Goal: Transaction & Acquisition: Book appointment/travel/reservation

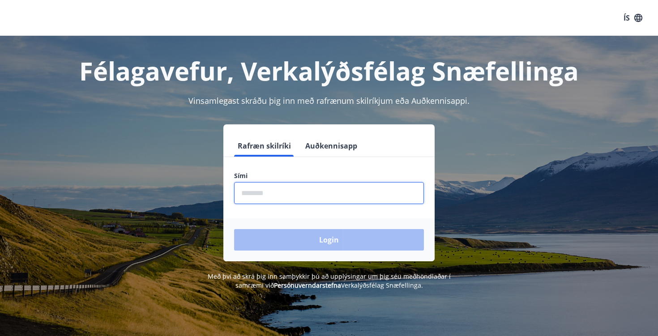
click at [284, 196] on input "phone" at bounding box center [329, 193] width 190 height 22
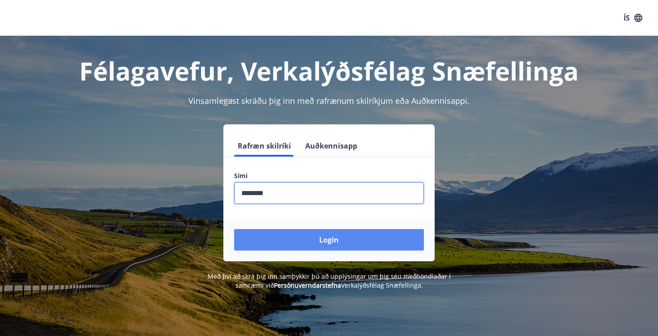
type input "********"
click at [344, 246] on button "Login" at bounding box center [329, 239] width 190 height 21
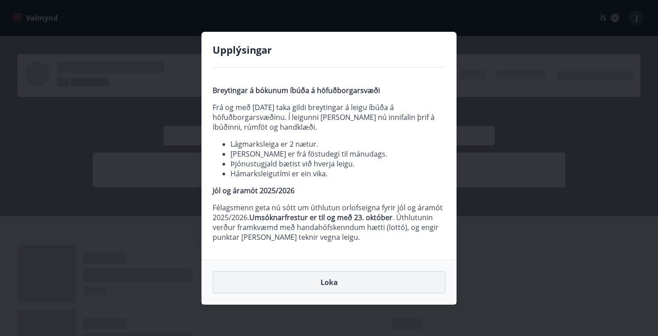
click at [354, 282] on button "Loka" at bounding box center [329, 282] width 233 height 22
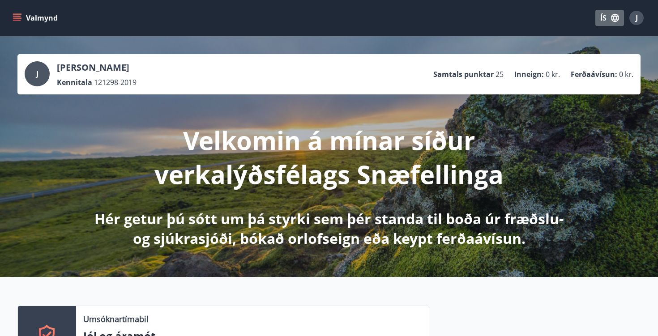
click at [615, 19] on icon "button" at bounding box center [615, 18] width 8 height 8
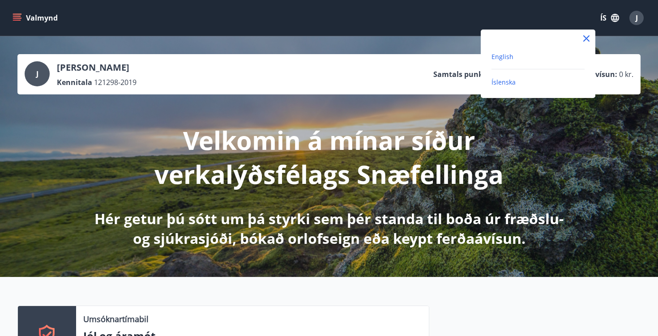
click at [502, 57] on span "English" at bounding box center [502, 56] width 22 height 9
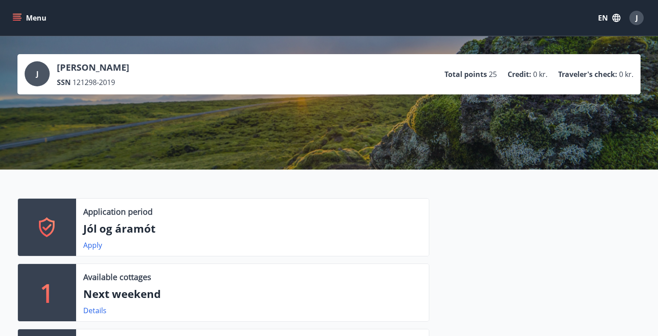
click at [17, 18] on icon "menu" at bounding box center [18, 17] width 10 height 1
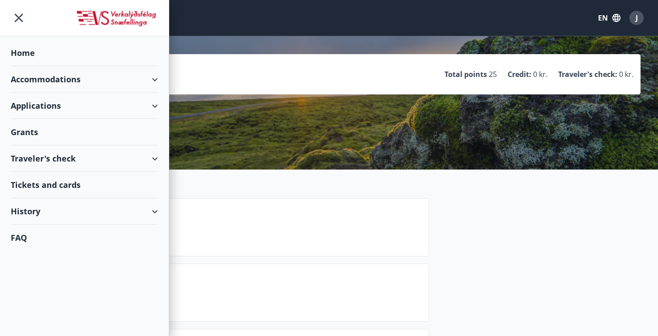
click at [157, 78] on div "Accommodations" at bounding box center [84, 79] width 147 height 26
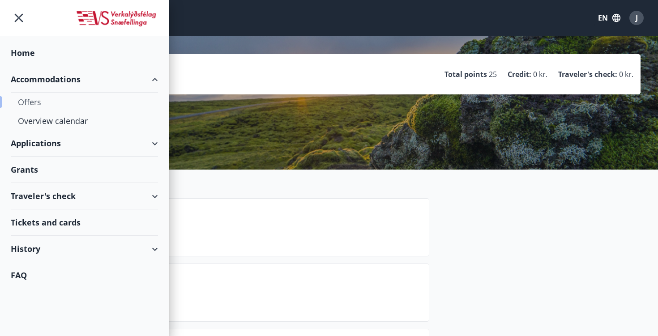
click at [33, 99] on div "Offers" at bounding box center [84, 102] width 133 height 19
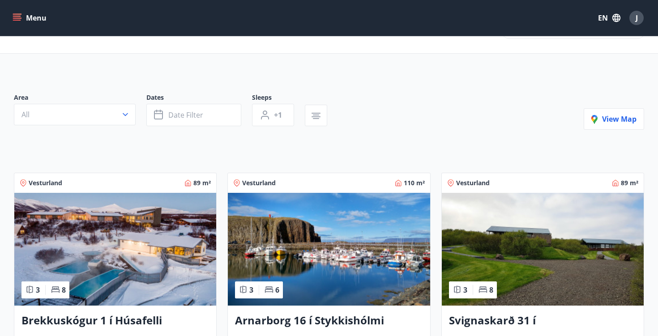
scroll to position [30, 0]
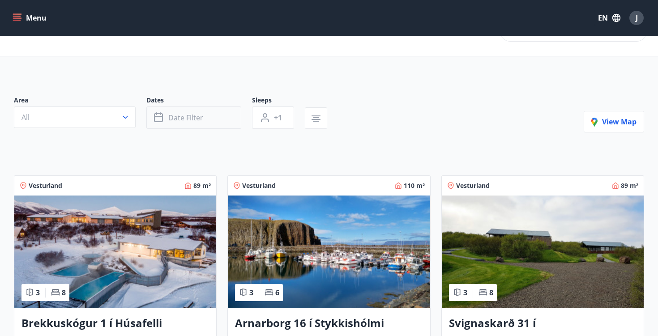
click at [190, 115] on span "Date filter" at bounding box center [185, 118] width 35 height 10
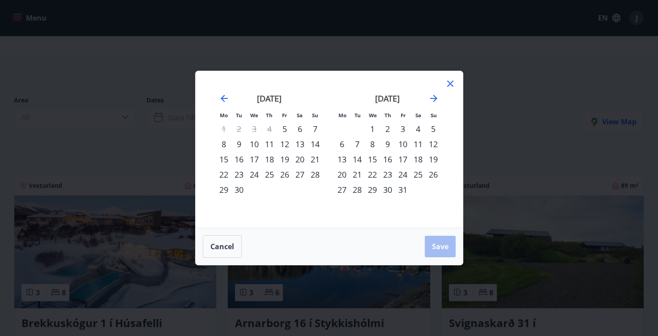
click at [285, 128] on div "5" at bounding box center [284, 128] width 15 height 15
click at [297, 127] on div "6" at bounding box center [299, 128] width 15 height 15
click at [440, 247] on span "Save" at bounding box center [440, 247] width 17 height 10
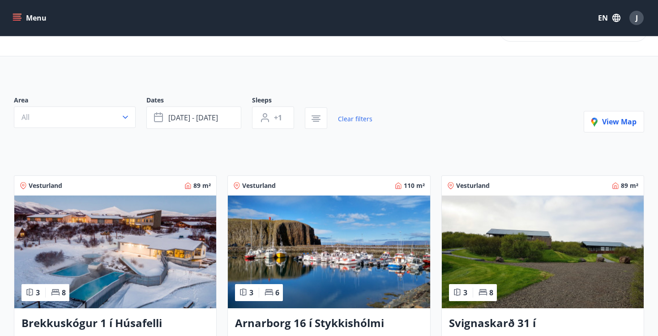
scroll to position [1, 0]
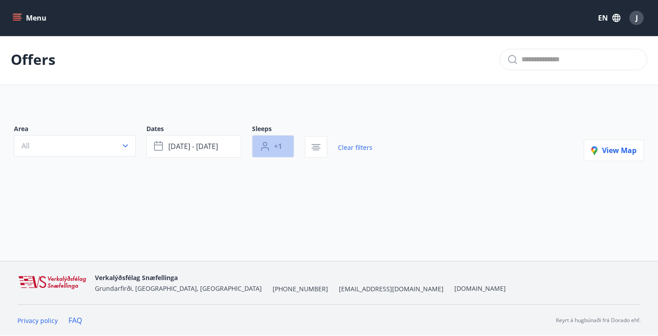
click at [272, 149] on button "+1" at bounding box center [273, 146] width 42 height 22
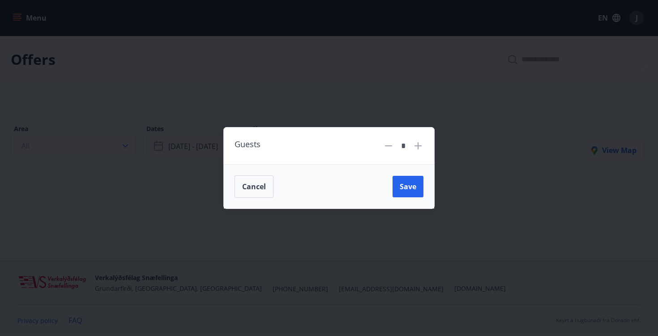
click at [417, 146] on icon at bounding box center [417, 145] width 7 height 7
type input "*"
click at [409, 187] on span "Save" at bounding box center [408, 187] width 17 height 10
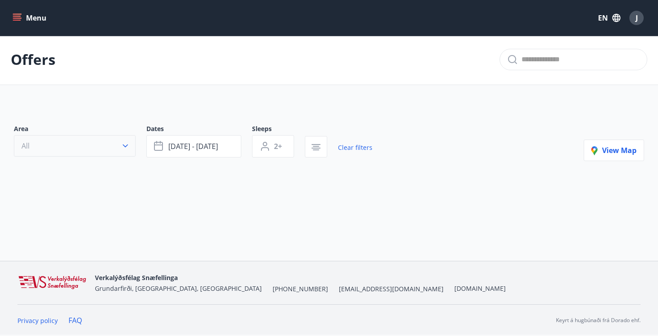
click at [114, 146] on button "All" at bounding box center [75, 145] width 122 height 21
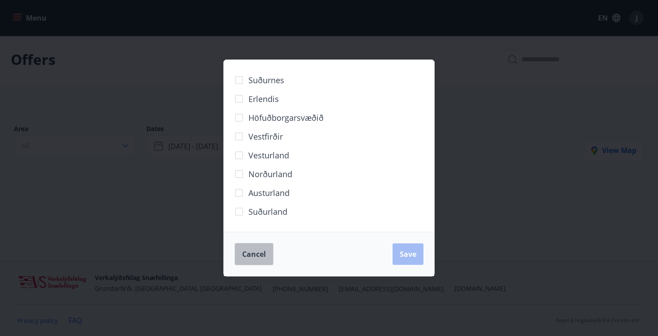
click at [250, 249] on button "Cancel" at bounding box center [253, 254] width 39 height 22
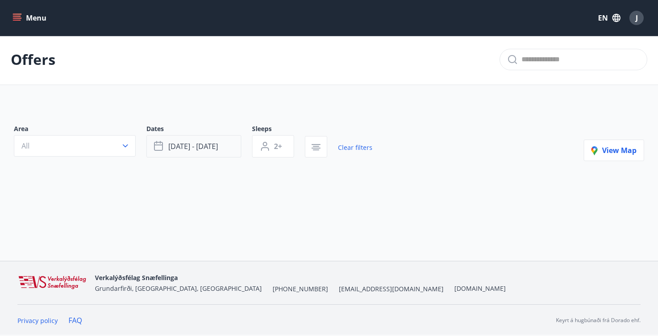
click at [219, 152] on button "Sep 05 - Sep 06" at bounding box center [193, 146] width 95 height 22
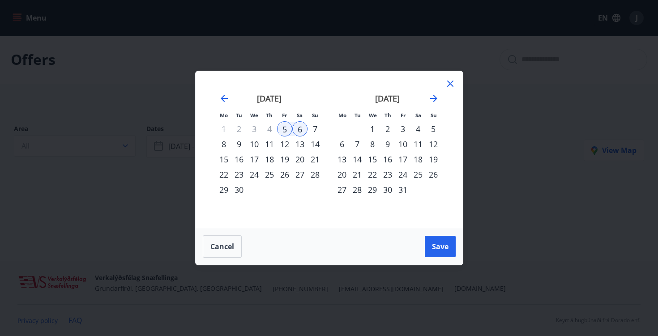
click at [312, 130] on div "7" at bounding box center [314, 128] width 15 height 15
click at [224, 143] on div "8" at bounding box center [223, 143] width 15 height 15
click at [440, 244] on span "Save" at bounding box center [440, 247] width 17 height 10
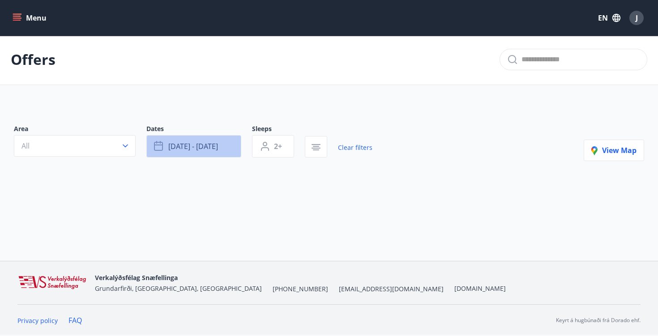
click at [218, 147] on span "Sep 07 - Sep 08" at bounding box center [193, 146] width 50 height 10
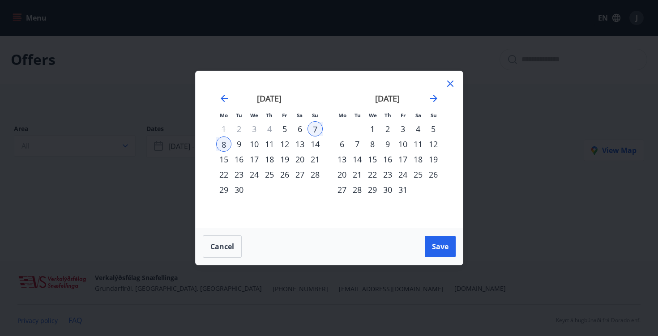
click at [409, 145] on div "10" at bounding box center [402, 143] width 15 height 15
click at [431, 144] on div "12" at bounding box center [433, 143] width 15 height 15
click at [438, 246] on span "Save" at bounding box center [440, 247] width 17 height 10
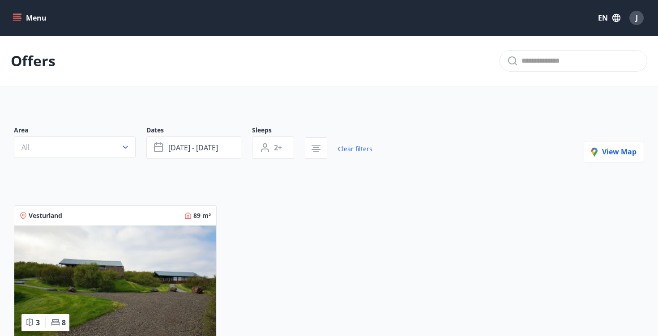
click at [19, 14] on icon "menu" at bounding box center [18, 14] width 10 height 1
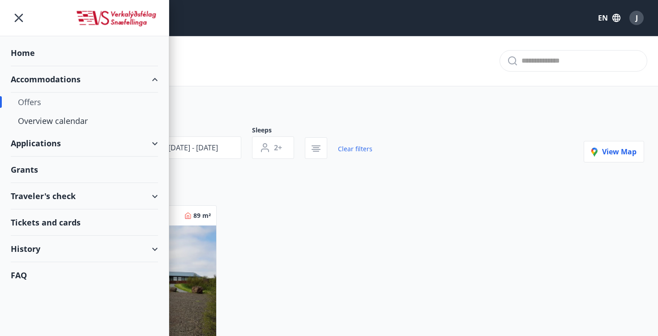
click at [77, 222] on div "Tickets and cards" at bounding box center [84, 222] width 147 height 26
click at [22, 19] on icon "menu" at bounding box center [19, 18] width 16 height 16
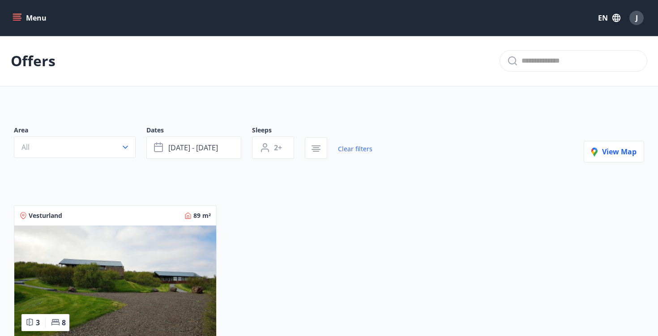
click at [42, 20] on button "Menu" at bounding box center [30, 18] width 39 height 16
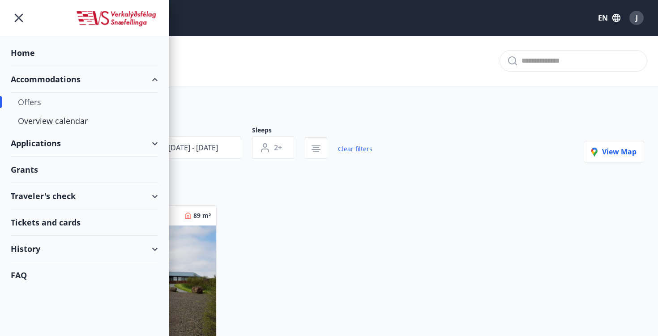
click at [34, 51] on div "Home" at bounding box center [84, 53] width 147 height 26
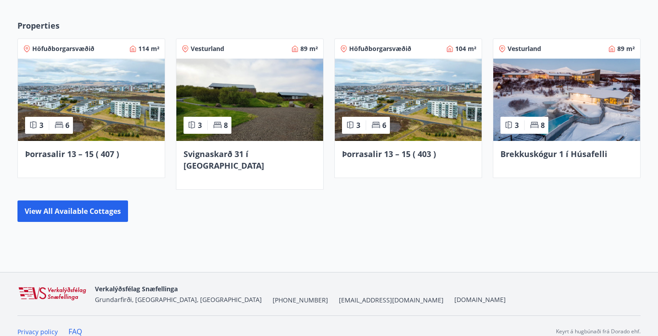
scroll to position [576, 0]
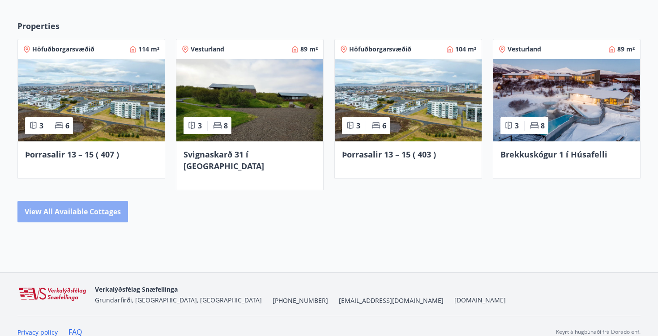
click at [116, 203] on button "View all available cottages" at bounding box center [72, 211] width 111 height 21
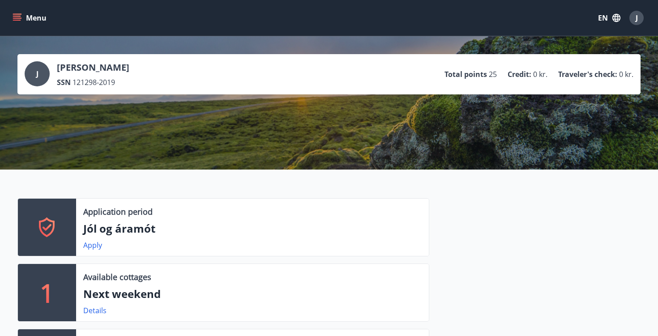
click at [37, 70] on span "J" at bounding box center [37, 74] width 2 height 10
click at [78, 68] on p "Justyna Gmiterek" at bounding box center [93, 67] width 72 height 13
click at [634, 21] on div "J" at bounding box center [636, 18] width 14 height 14
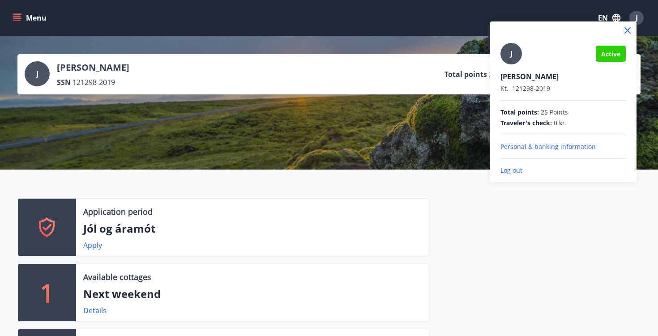
click at [554, 149] on p "Personal & banking information" at bounding box center [562, 146] width 125 height 9
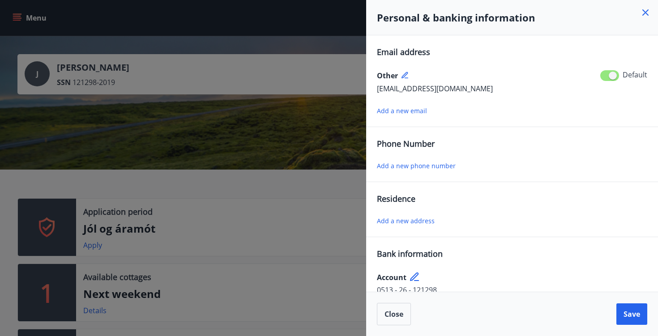
click at [647, 12] on icon at bounding box center [645, 12] width 11 height 11
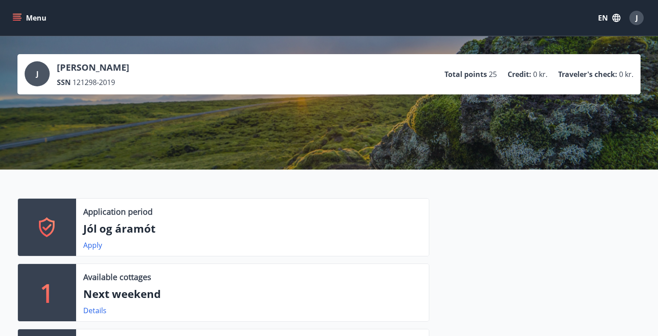
click at [47, 76] on div "J" at bounding box center [37, 73] width 25 height 25
click at [90, 81] on span "121298-2019" at bounding box center [93, 82] width 43 height 10
click at [24, 19] on button "Menu" at bounding box center [30, 18] width 39 height 16
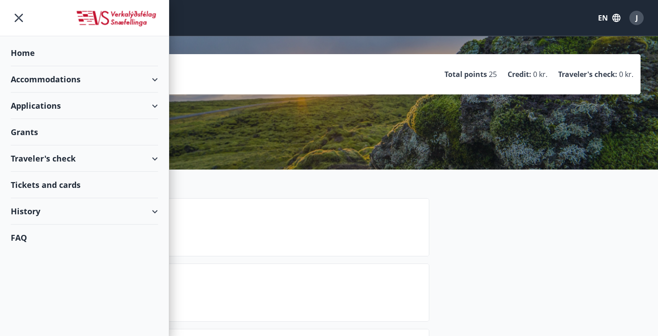
click at [155, 159] on div "Traveler's check" at bounding box center [84, 158] width 147 height 26
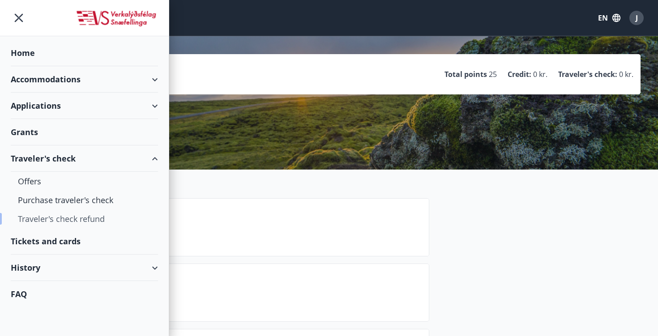
click at [88, 220] on div "Traveler's check refund" at bounding box center [84, 218] width 133 height 19
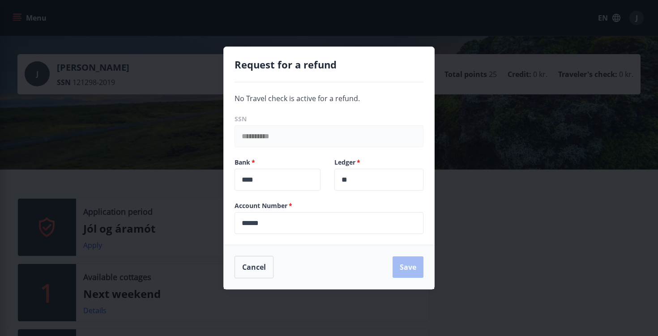
click at [403, 265] on div "Cancel Save" at bounding box center [328, 267] width 189 height 22
click at [259, 272] on button "Cancel" at bounding box center [253, 267] width 39 height 22
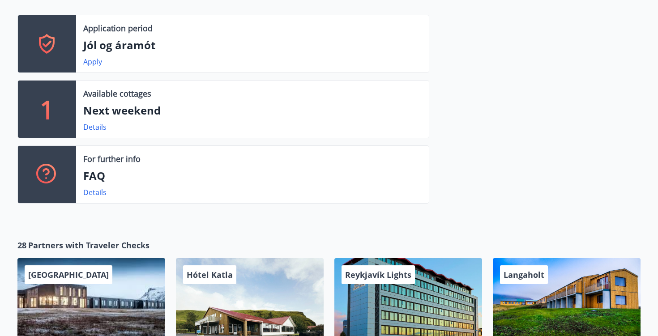
scroll to position [94, 0]
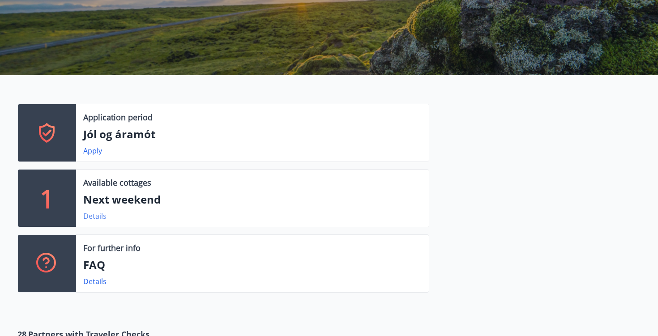
click at [96, 217] on link "Details" at bounding box center [94, 216] width 23 height 10
